Goal: Find specific page/section: Find specific page/section

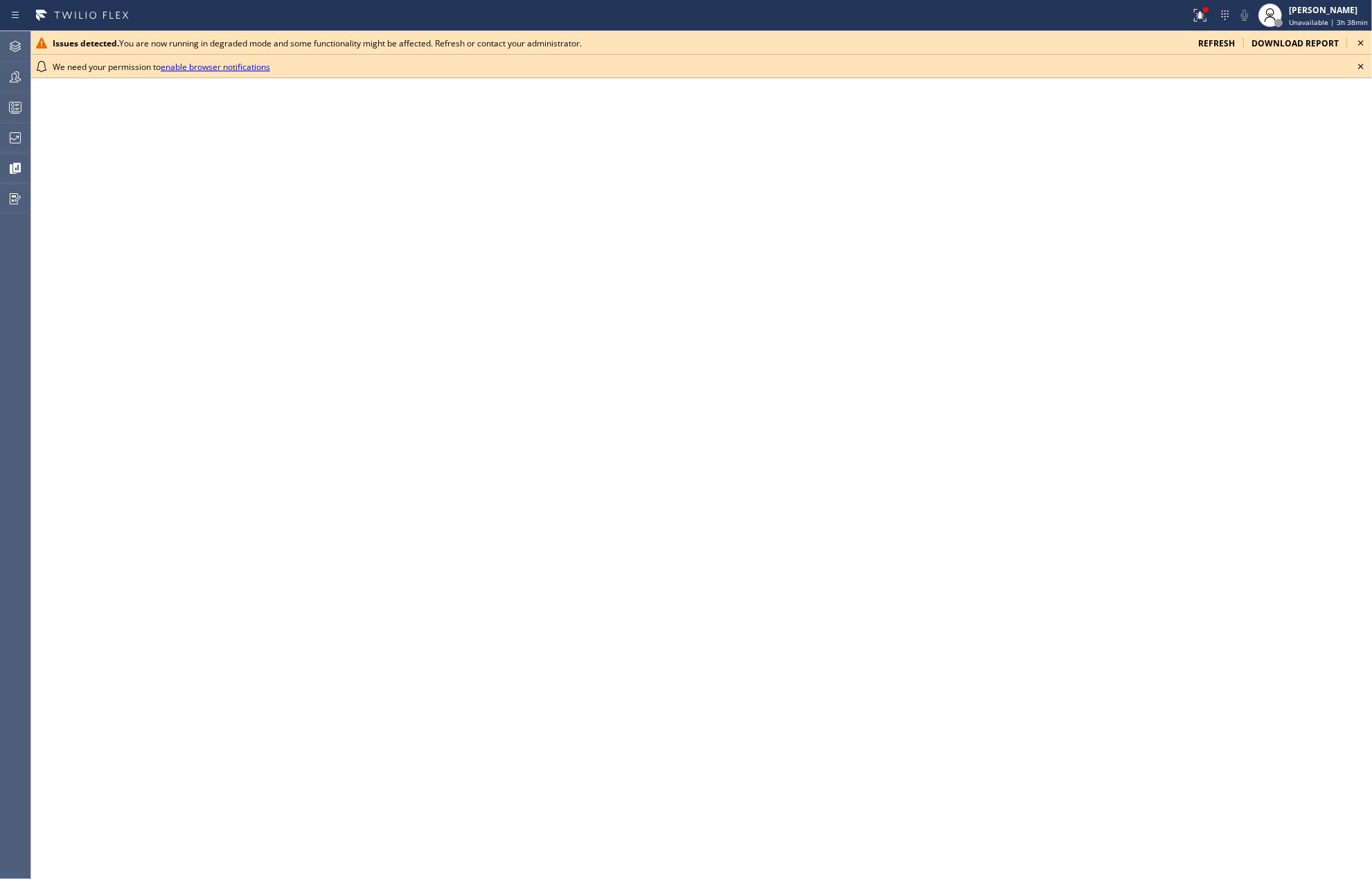
click at [1359, 63] on icon at bounding box center [1361, 66] width 17 height 17
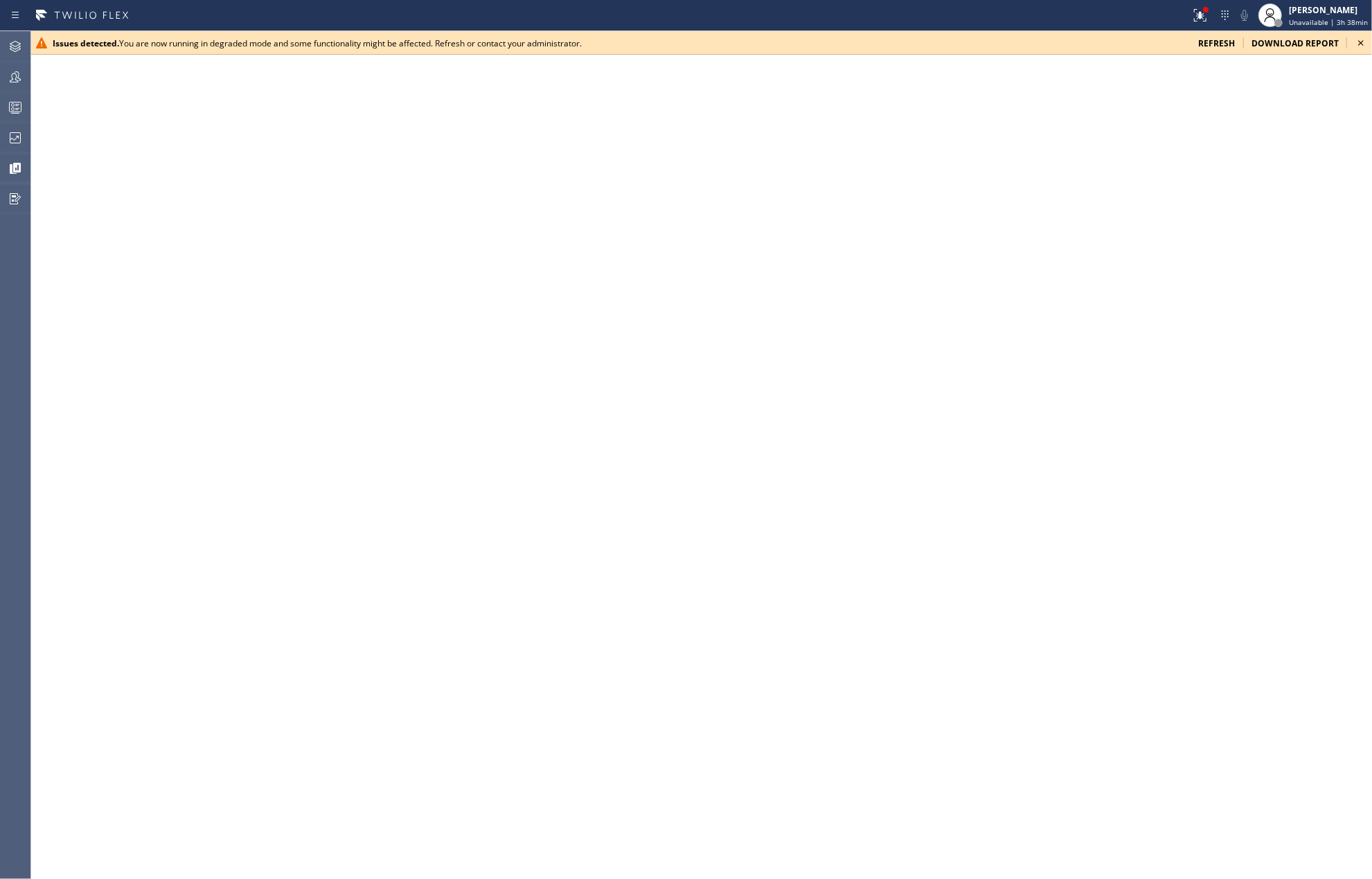
click at [1358, 41] on icon at bounding box center [1361, 43] width 17 height 17
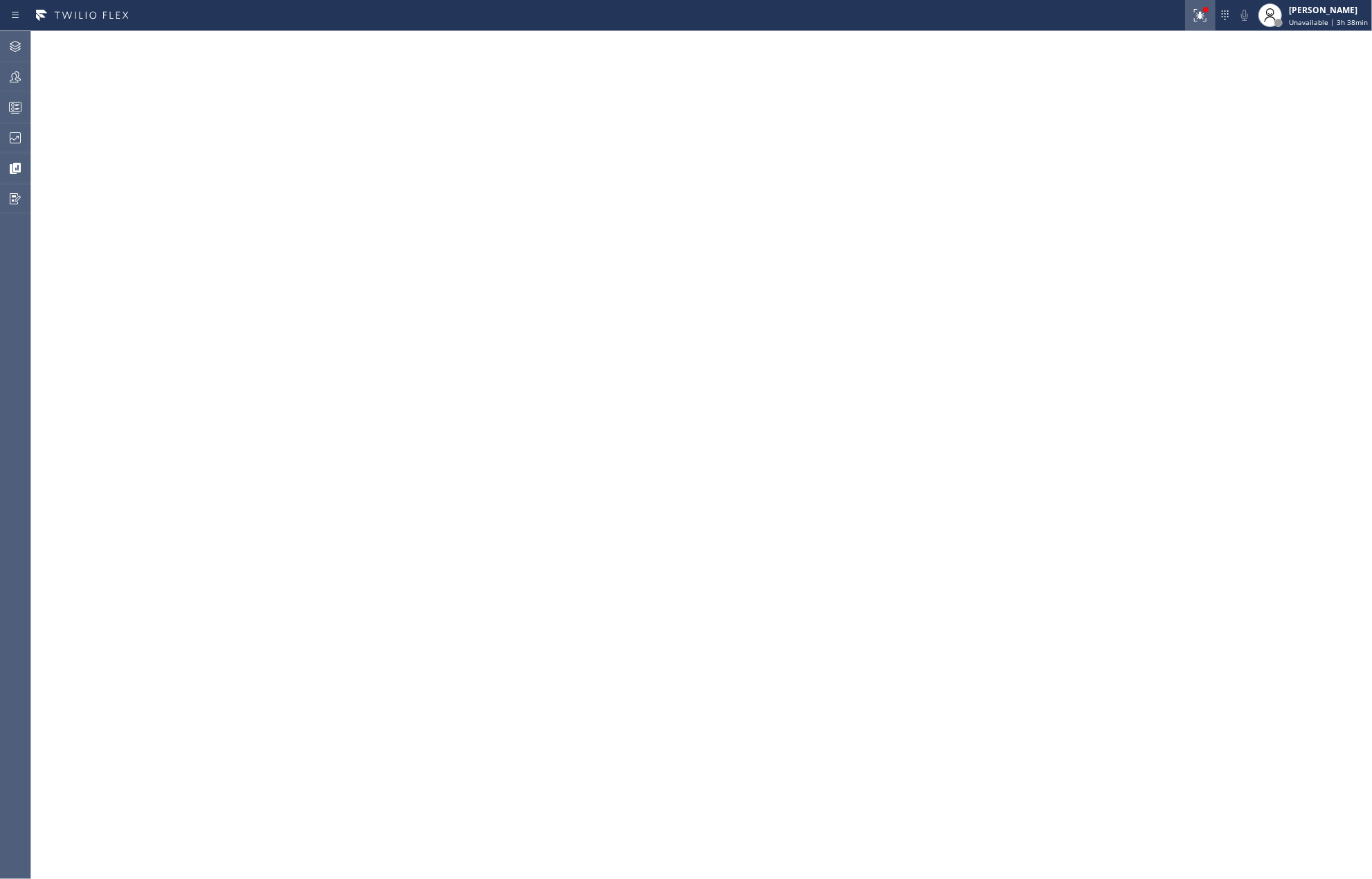
click at [1187, 22] on div at bounding box center [1200, 15] width 30 height 17
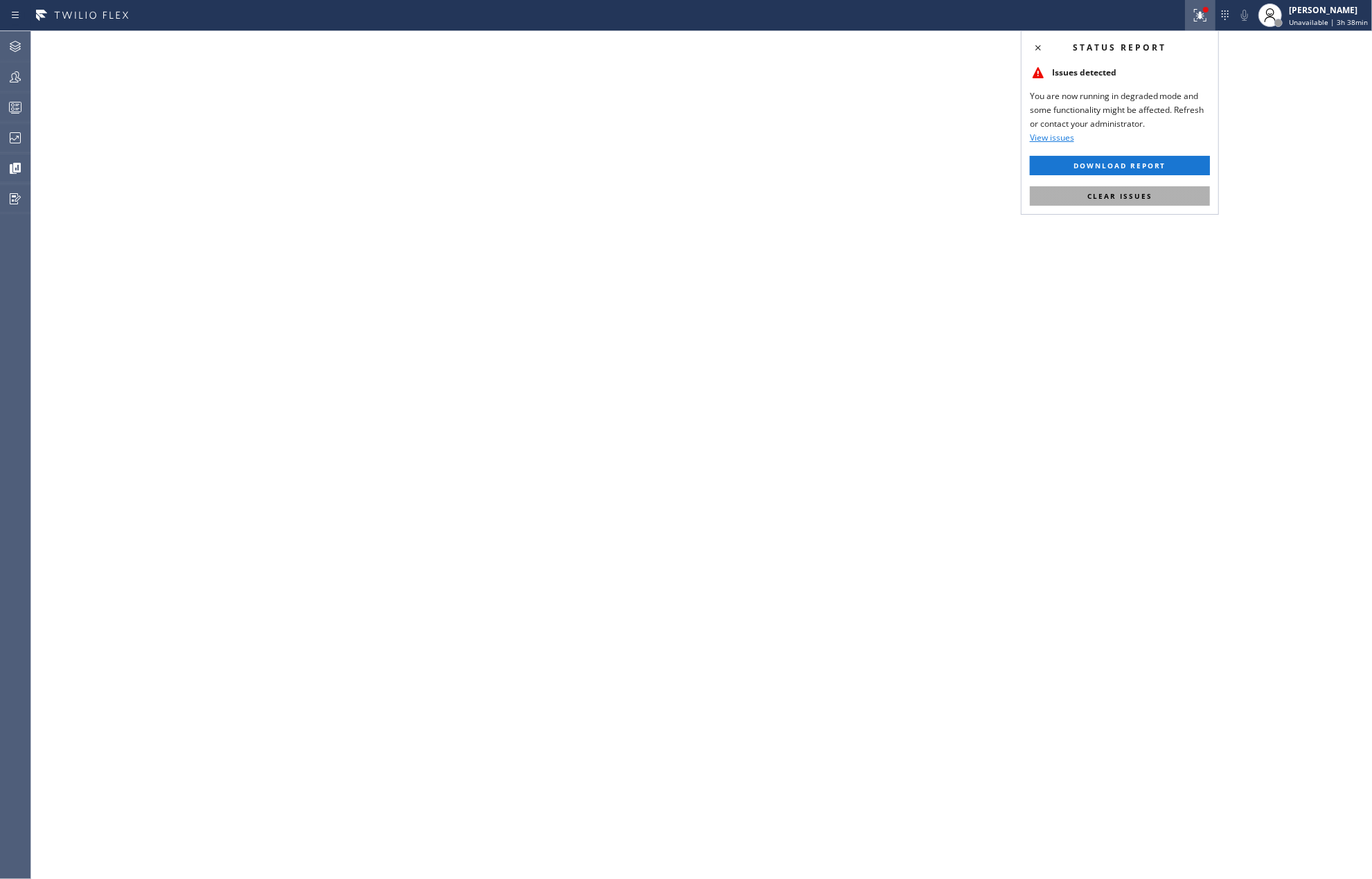
click at [1168, 190] on button "Clear issues" at bounding box center [1119, 196] width 180 height 19
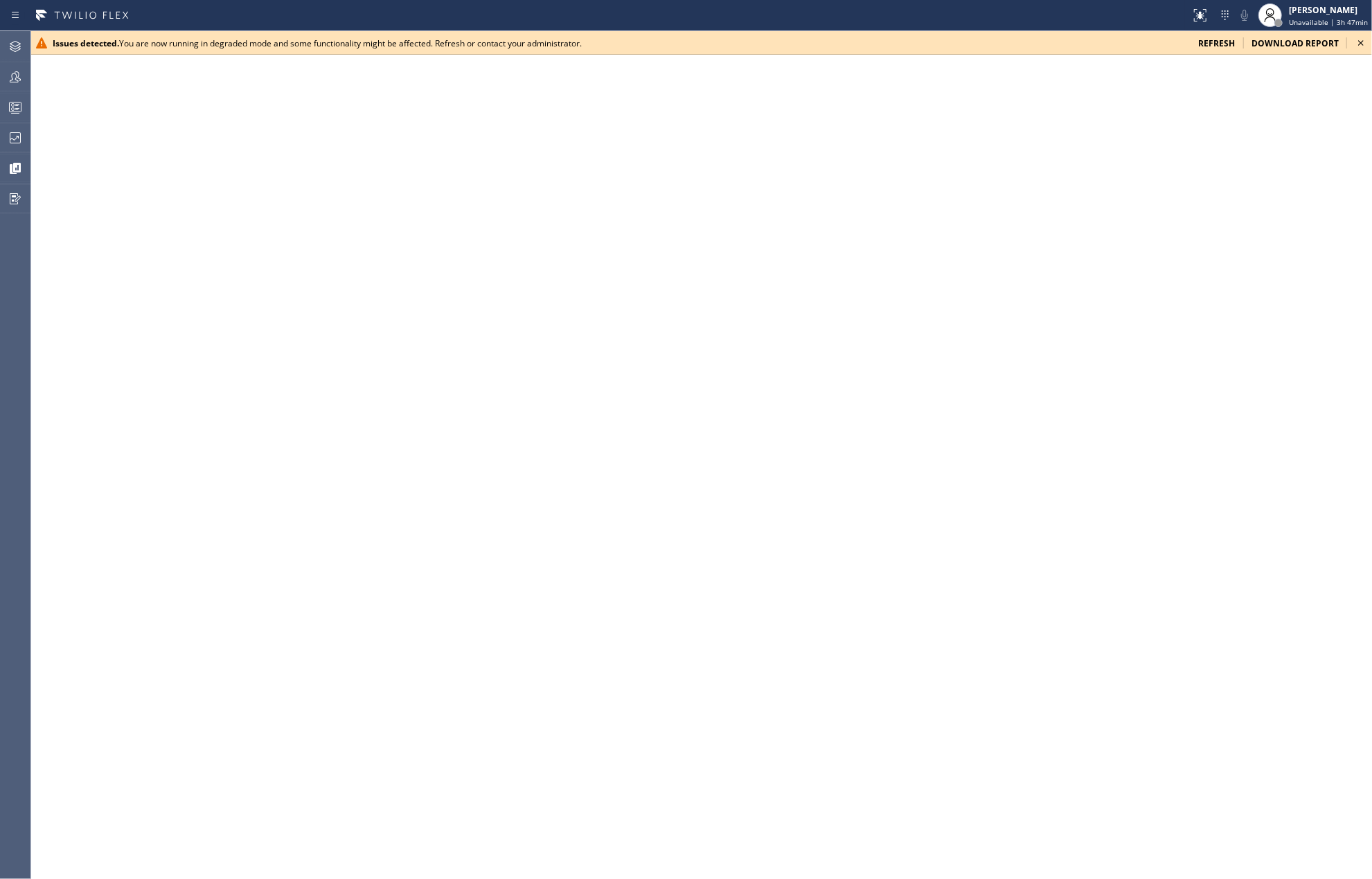
click at [1359, 40] on icon at bounding box center [1361, 43] width 17 height 17
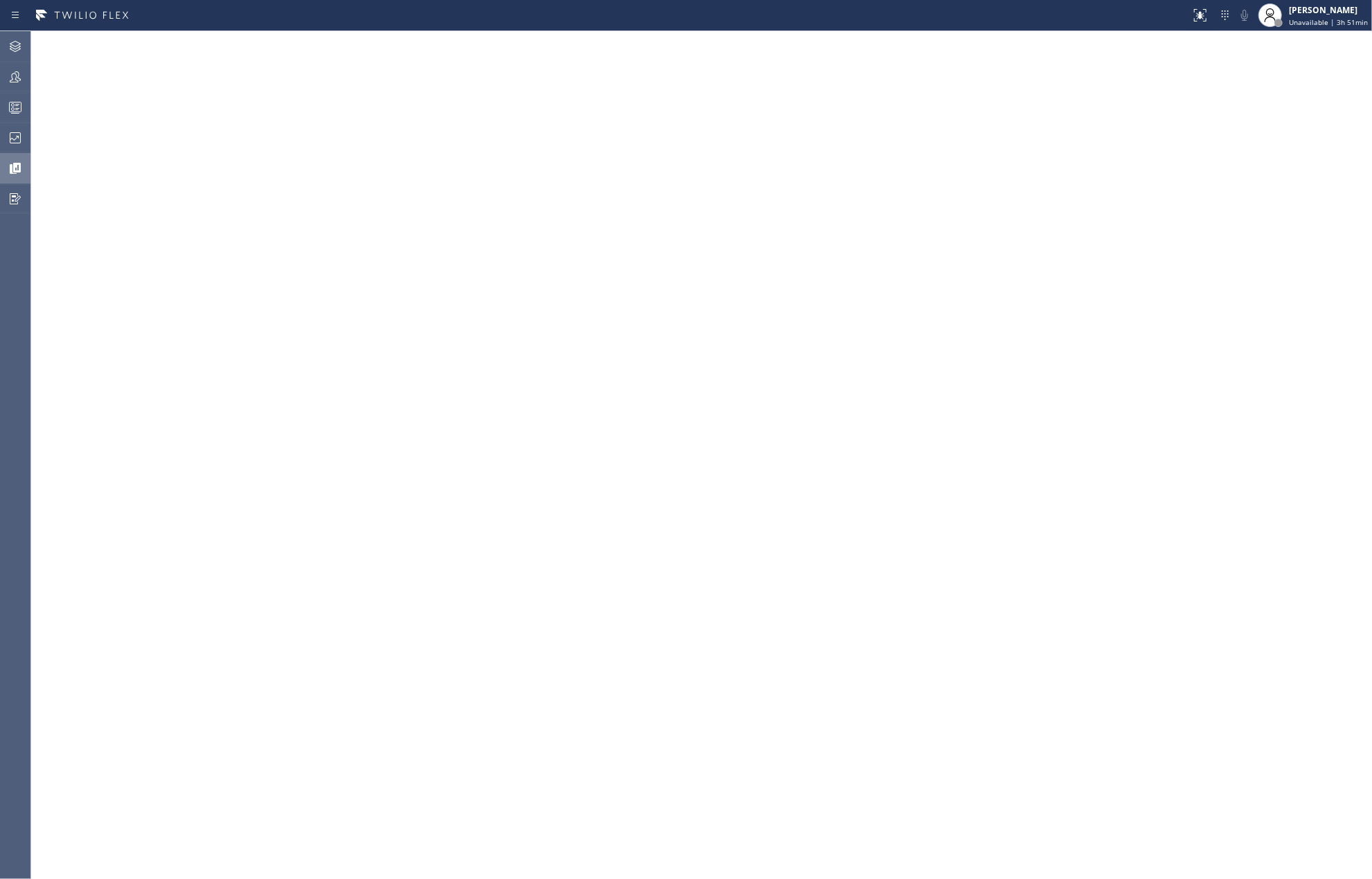
click at [8, 169] on icon at bounding box center [15, 168] width 17 height 17
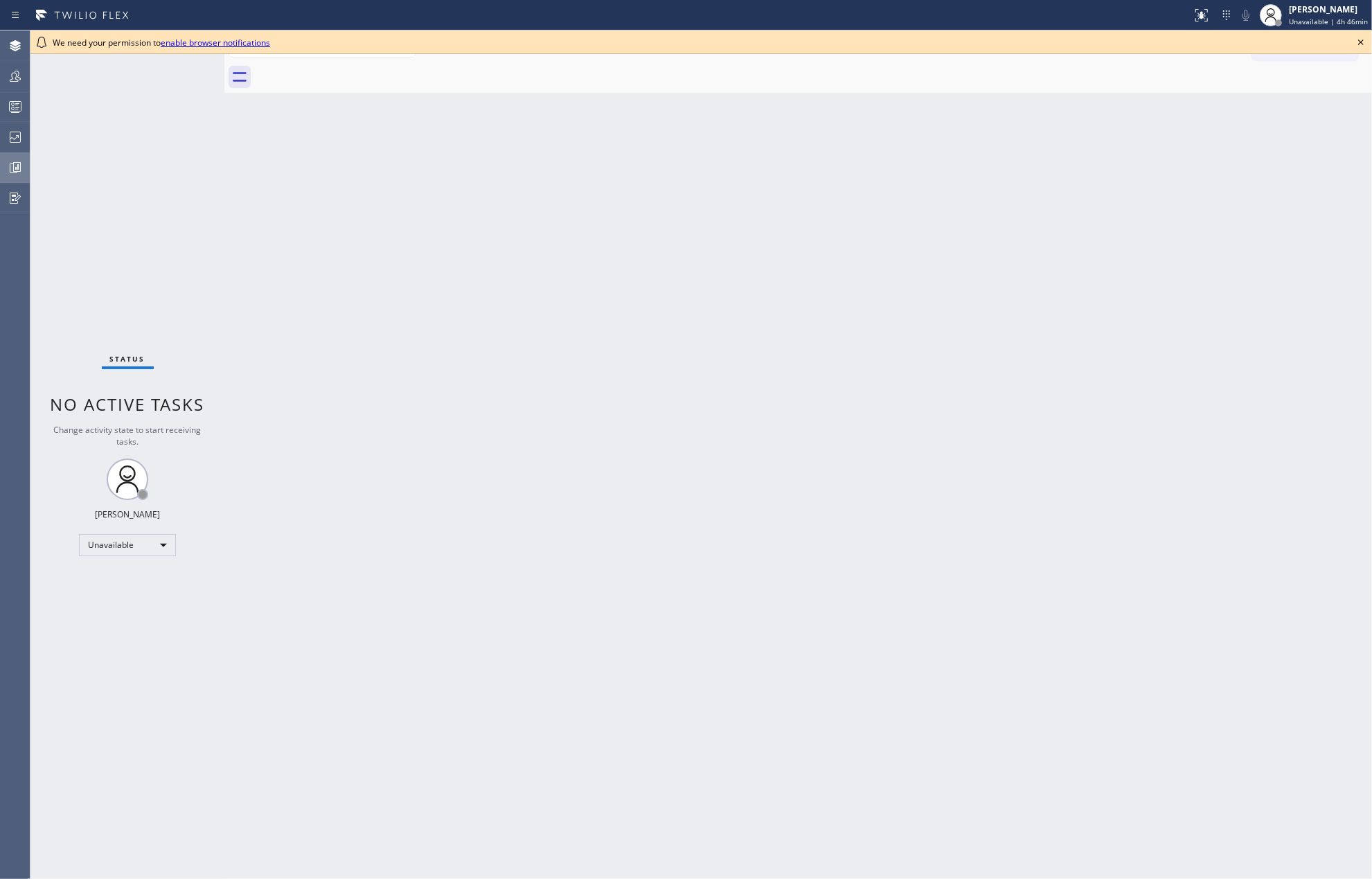
click at [9, 162] on icon at bounding box center [15, 167] width 17 height 17
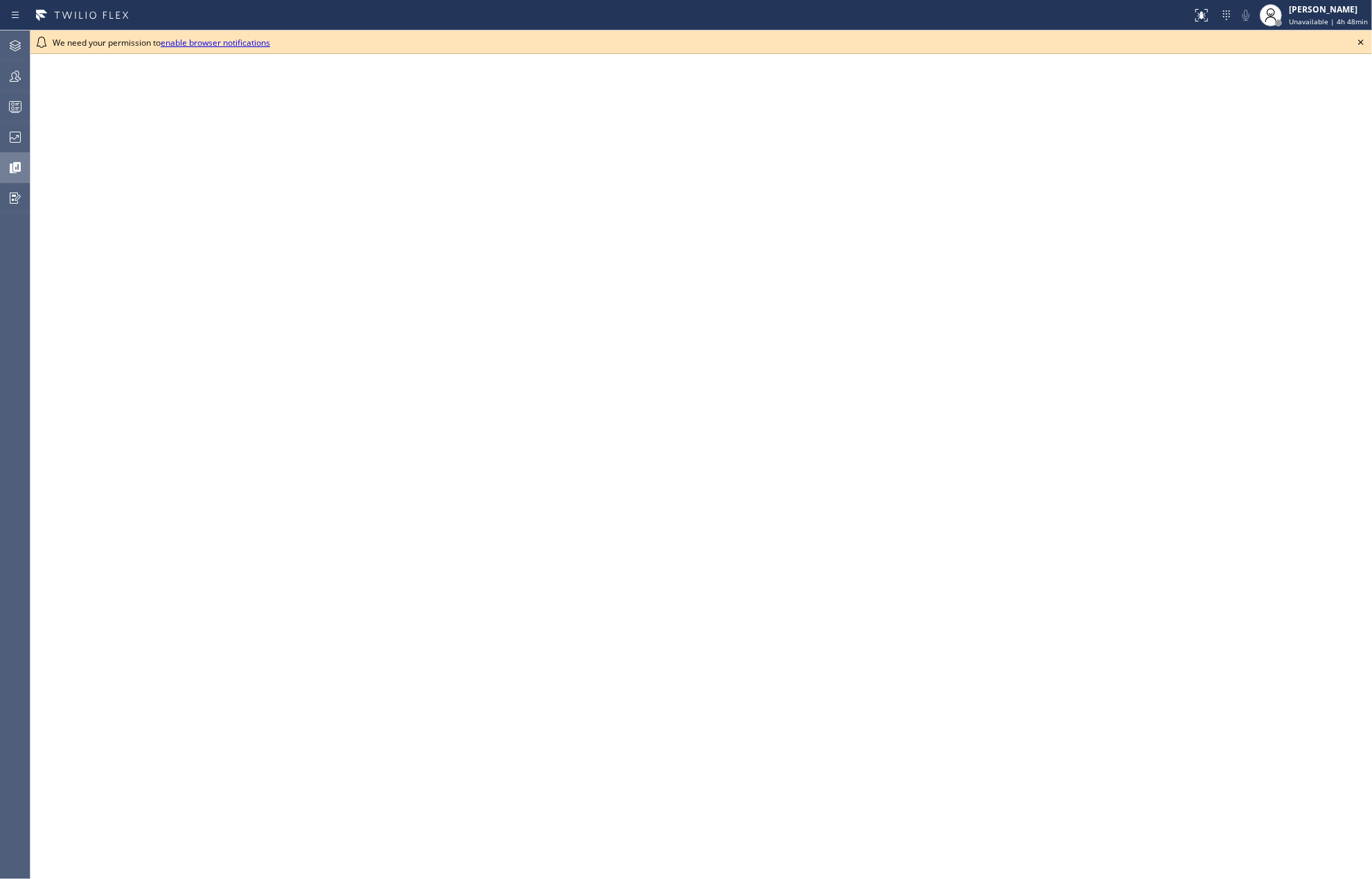
click at [1363, 40] on icon at bounding box center [1361, 42] width 6 height 6
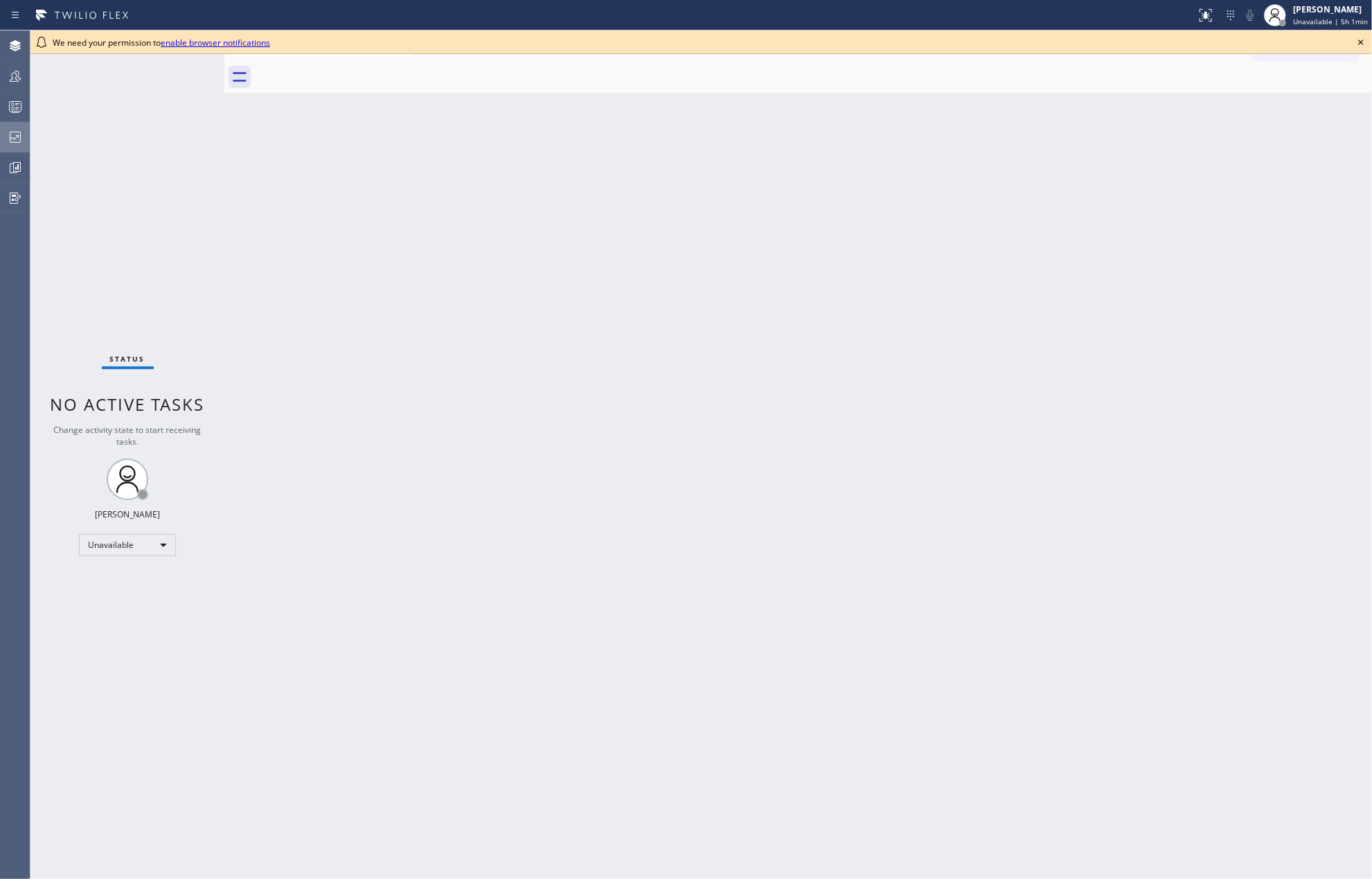
click at [19, 139] on icon at bounding box center [15, 137] width 17 height 17
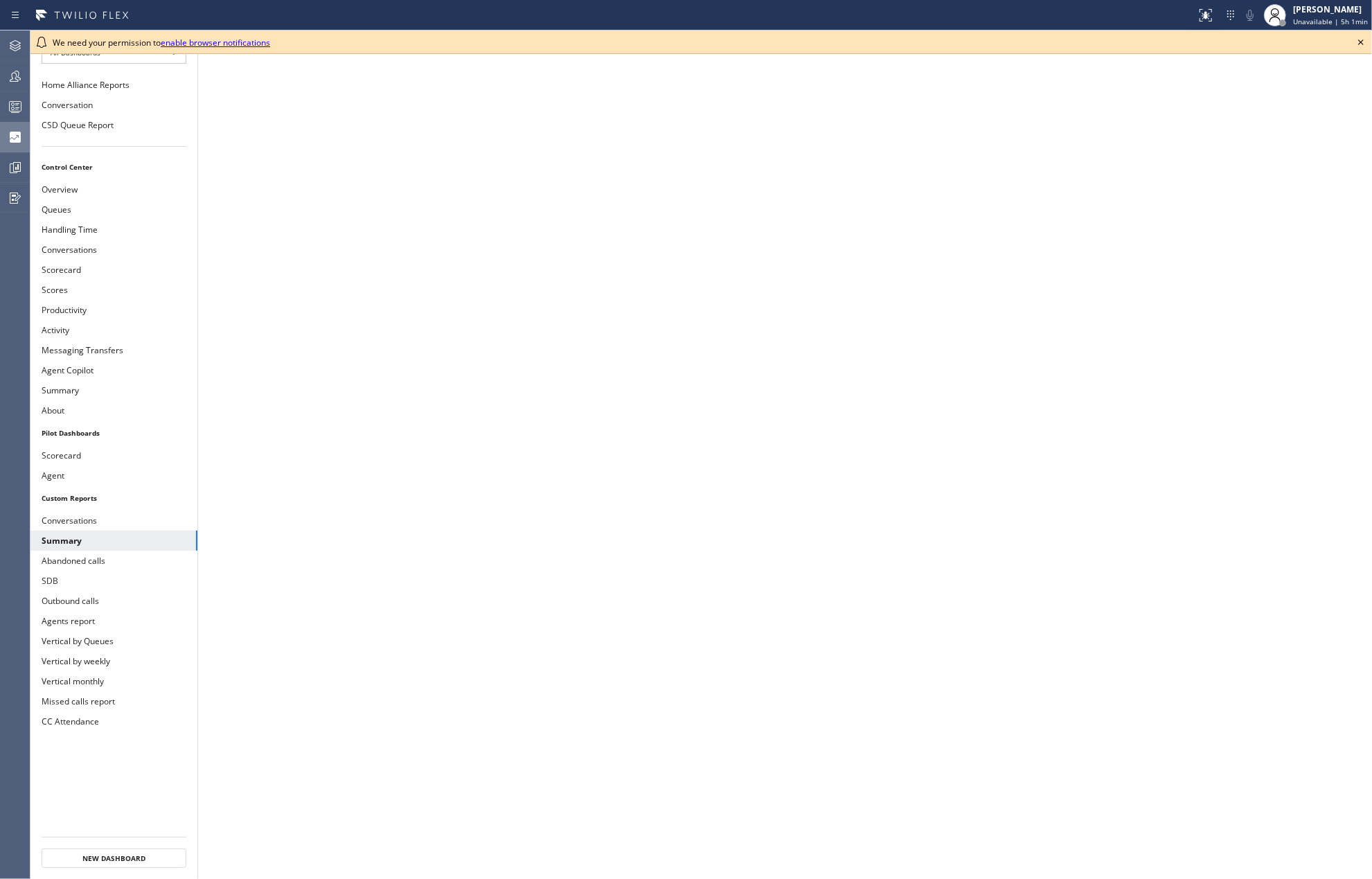
click at [1359, 45] on icon at bounding box center [1361, 42] width 17 height 17
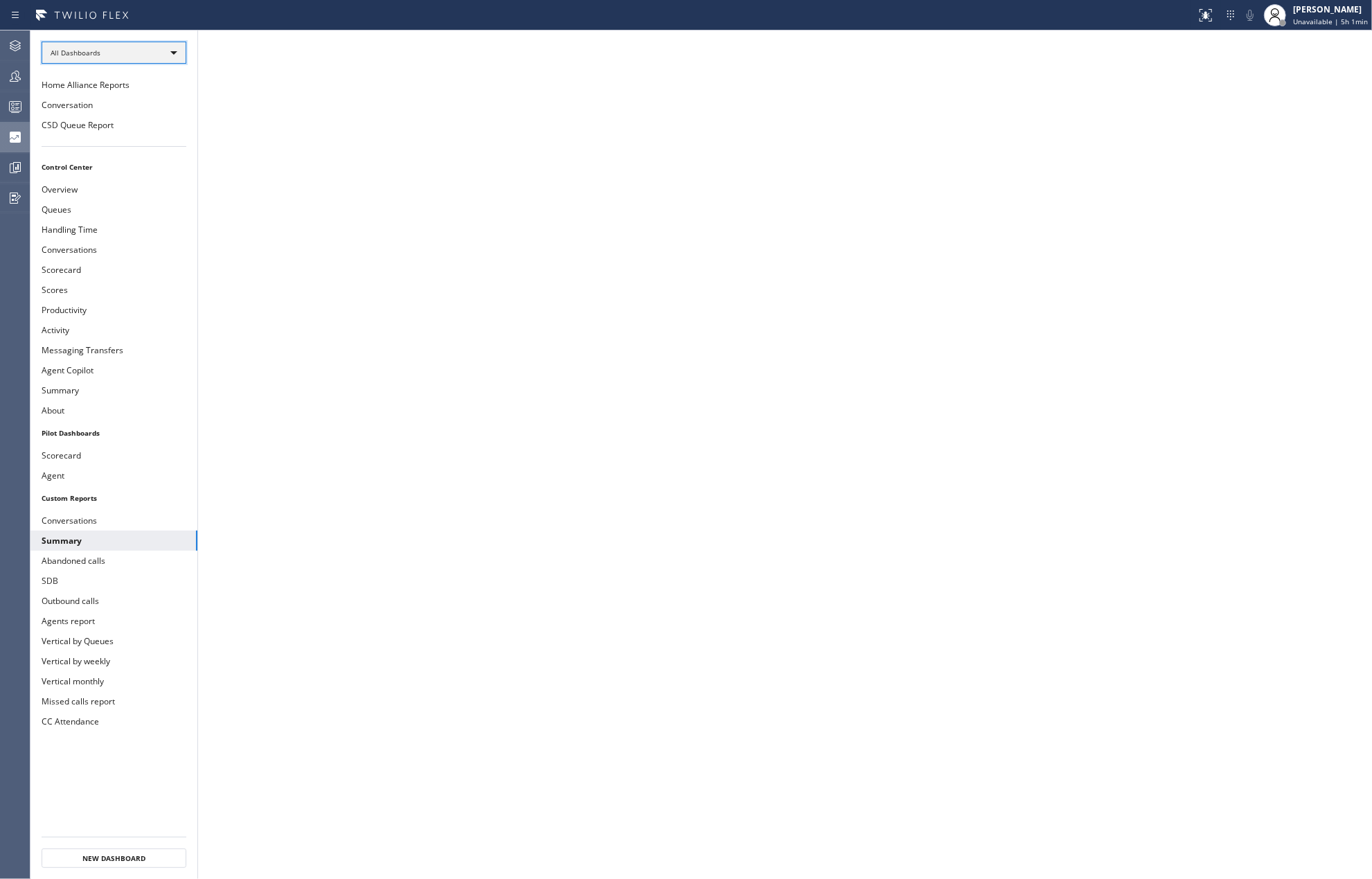
click at [91, 51] on div "All Dashboards" at bounding box center [113, 52] width 145 height 22
click at [107, 74] on li "All Dashboards" at bounding box center [112, 72] width 141 height 17
click at [124, 120] on button "CSD Queue Report" at bounding box center [113, 124] width 167 height 20
